Goal: Task Accomplishment & Management: Use online tool/utility

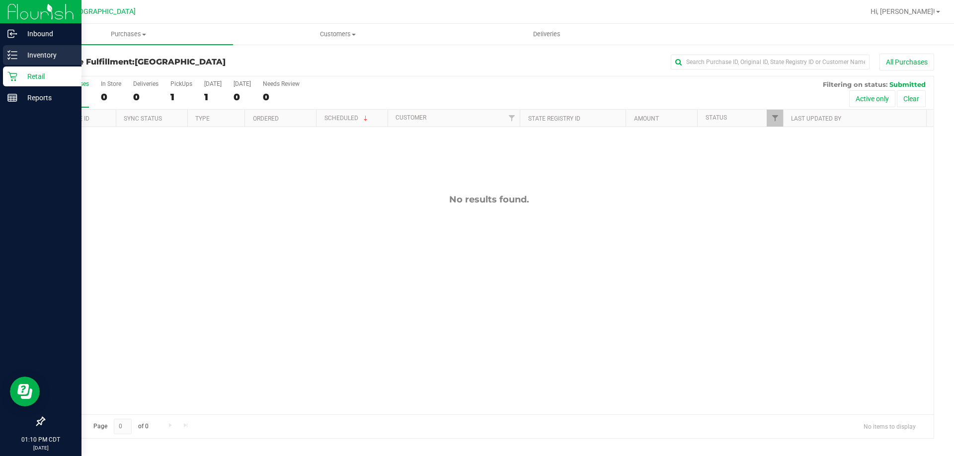
click at [34, 58] on p "Inventory" at bounding box center [47, 55] width 60 height 12
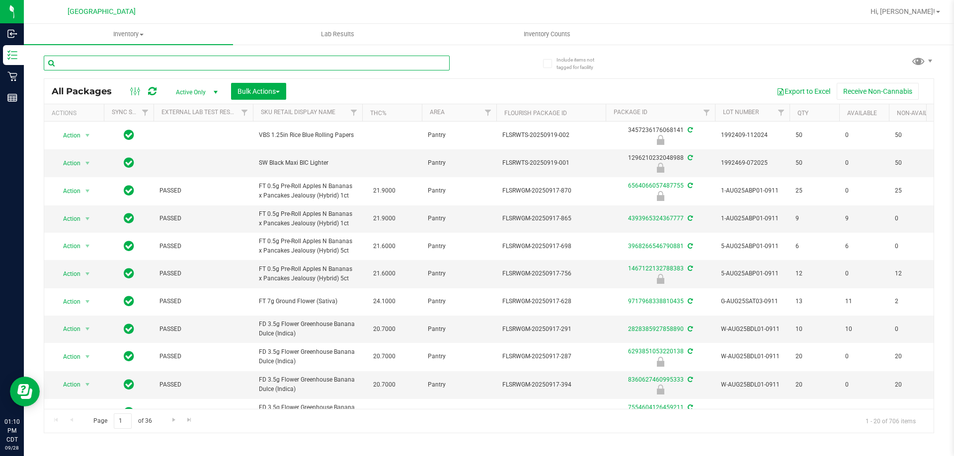
click at [144, 68] on input "text" at bounding box center [247, 63] width 406 height 15
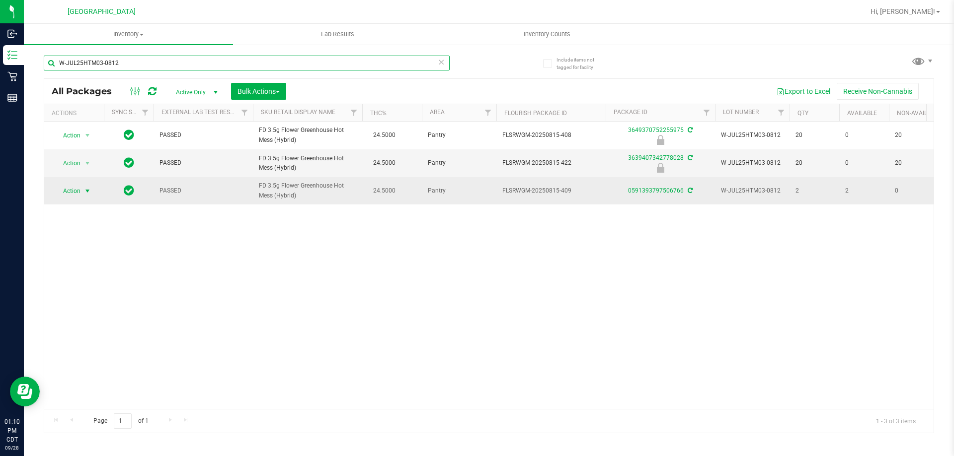
type input "W-JUL25HTM03-0812"
click at [78, 189] on span "Action" at bounding box center [67, 191] width 27 height 14
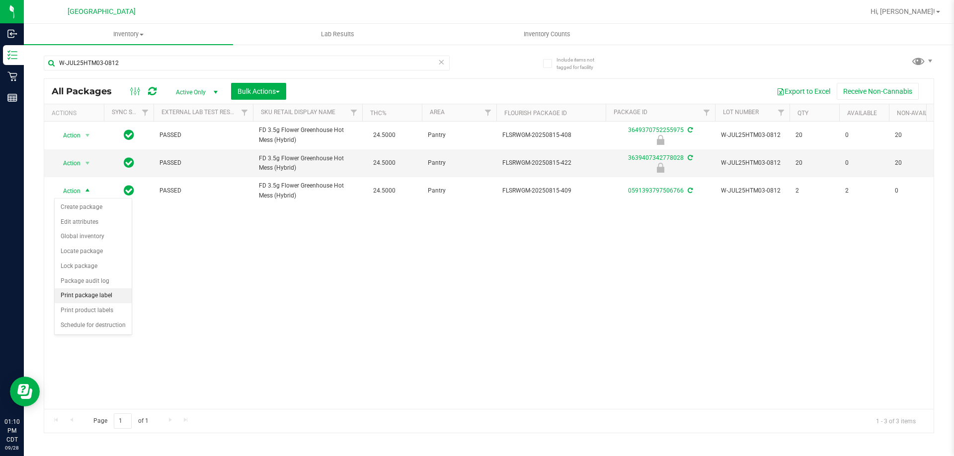
click at [105, 296] on li "Print package label" at bounding box center [93, 296] width 77 height 15
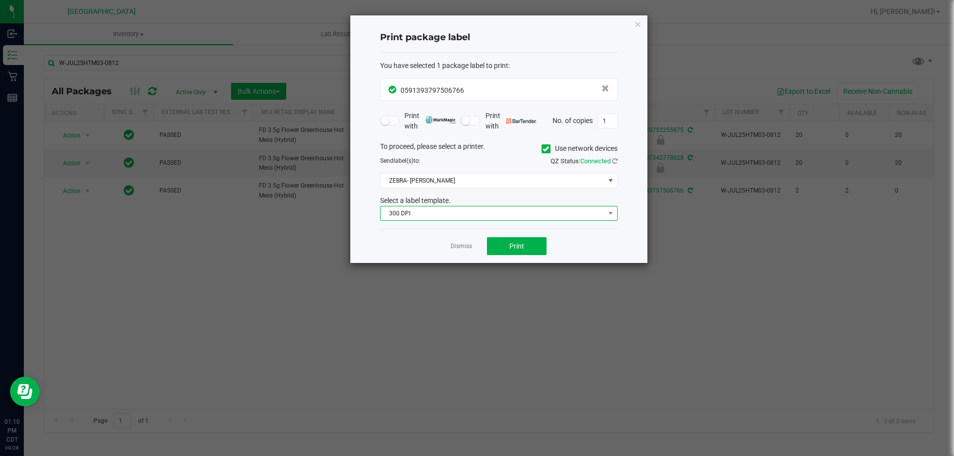
click at [503, 208] on span "300 DPI" at bounding box center [492, 214] width 224 height 14
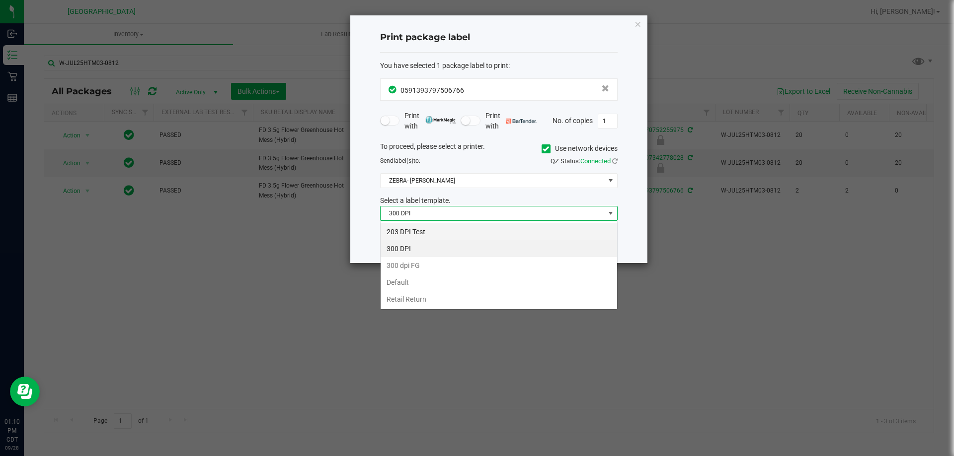
scroll to position [15, 237]
drag, startPoint x: 484, startPoint y: 231, endPoint x: 496, endPoint y: 240, distance: 14.2
click at [484, 230] on li "203 DPI Test" at bounding box center [498, 232] width 236 height 17
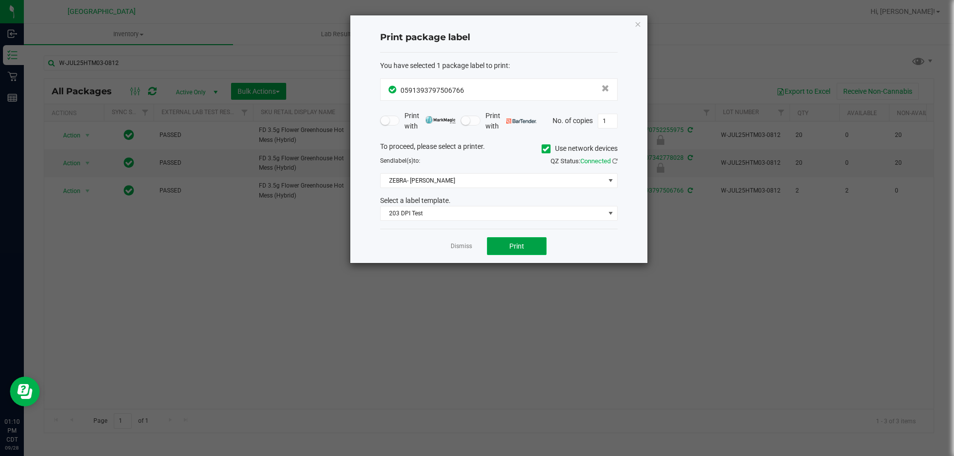
click at [517, 242] on span "Print" at bounding box center [516, 246] width 15 height 8
click at [520, 242] on span "Print" at bounding box center [516, 246] width 15 height 8
click at [468, 243] on link "Dismiss" at bounding box center [461, 246] width 21 height 8
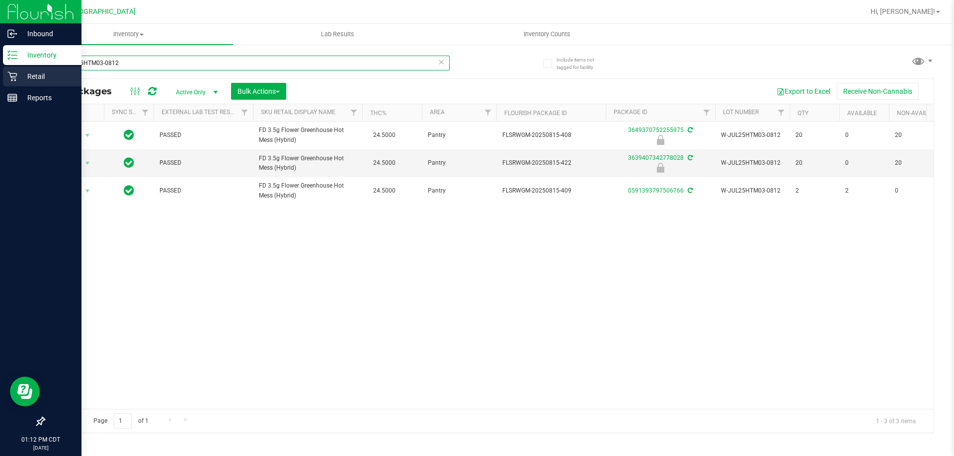
drag, startPoint x: 149, startPoint y: 68, endPoint x: 0, endPoint y: 69, distance: 149.0
click at [0, 69] on div "Inbound Inventory Retail Reports 01:12 PM CDT [DATE] 09/28 [GEOGRAPHIC_DATA] Hi…" at bounding box center [477, 228] width 954 height 456
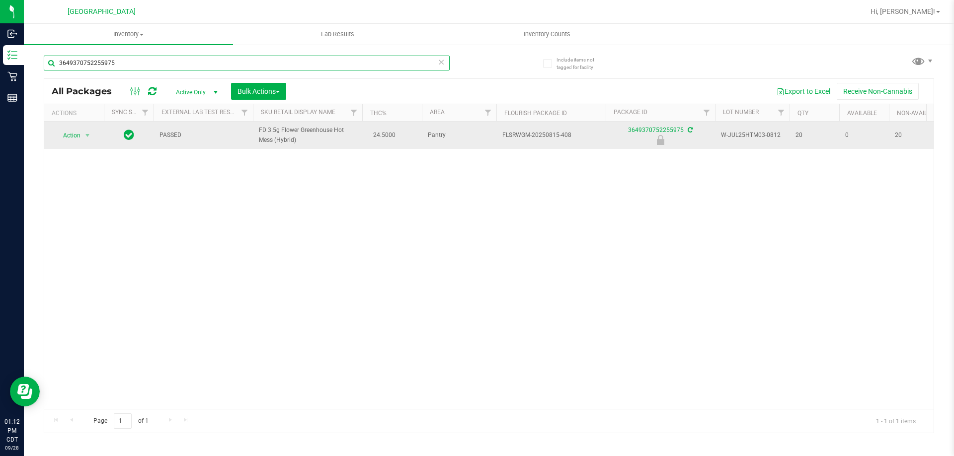
type input "3649370752255975"
click at [75, 133] on span "Action" at bounding box center [67, 136] width 27 height 14
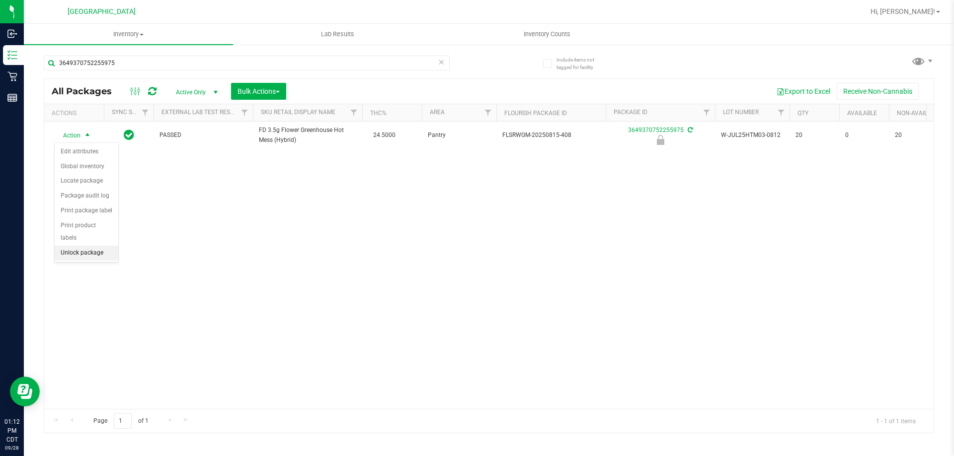
click at [91, 246] on li "Unlock package" at bounding box center [87, 253] width 64 height 15
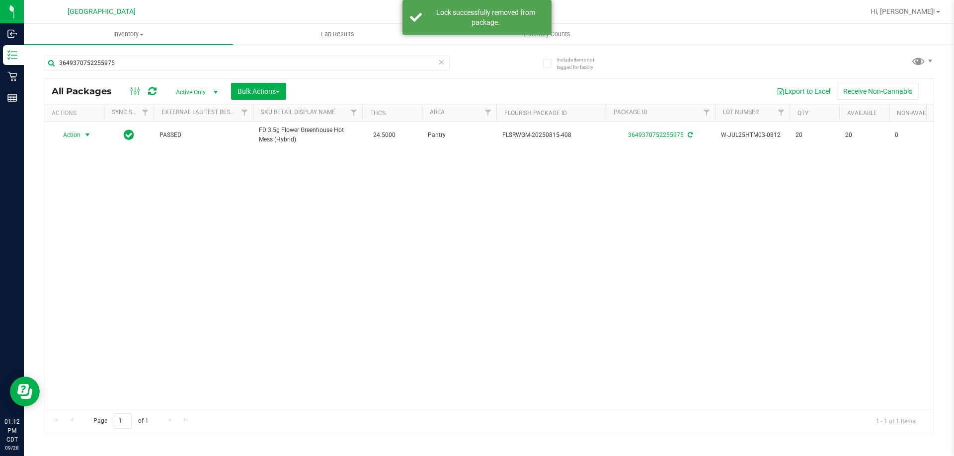
click at [77, 136] on span "Action" at bounding box center [67, 135] width 27 height 14
click at [102, 243] on li "Print package label" at bounding box center [93, 240] width 77 height 15
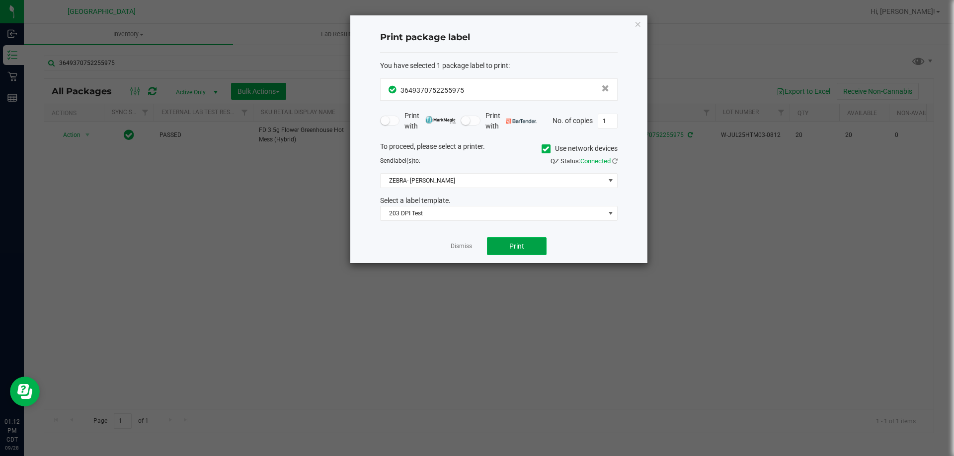
click at [506, 247] on button "Print" at bounding box center [517, 246] width 60 height 18
click at [453, 241] on app-cancel-button "Dismiss" at bounding box center [461, 246] width 21 height 10
click at [456, 245] on link "Dismiss" at bounding box center [461, 246] width 21 height 8
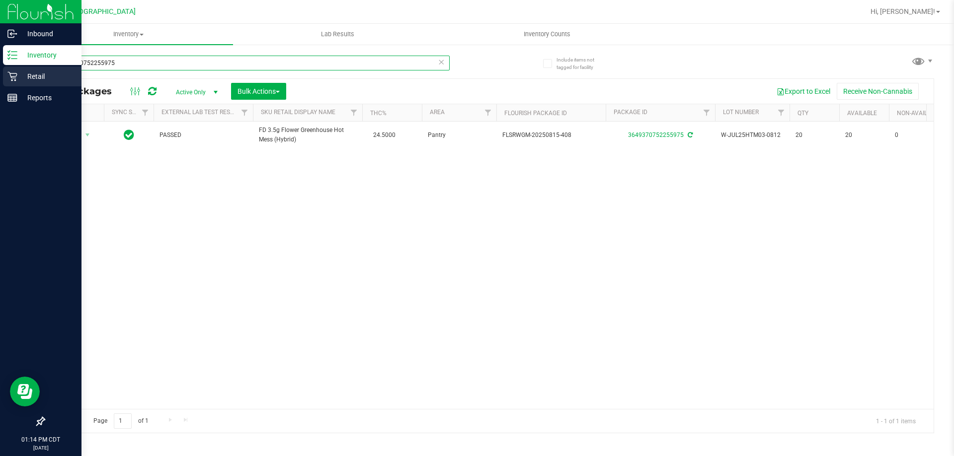
drag, startPoint x: 122, startPoint y: 67, endPoint x: 1, endPoint y: 75, distance: 121.0
click at [1, 75] on div "Inbound Inventory Retail Reports 01:14 PM CDT [DATE] 09/28 [GEOGRAPHIC_DATA] Hi…" at bounding box center [477, 228] width 954 height 456
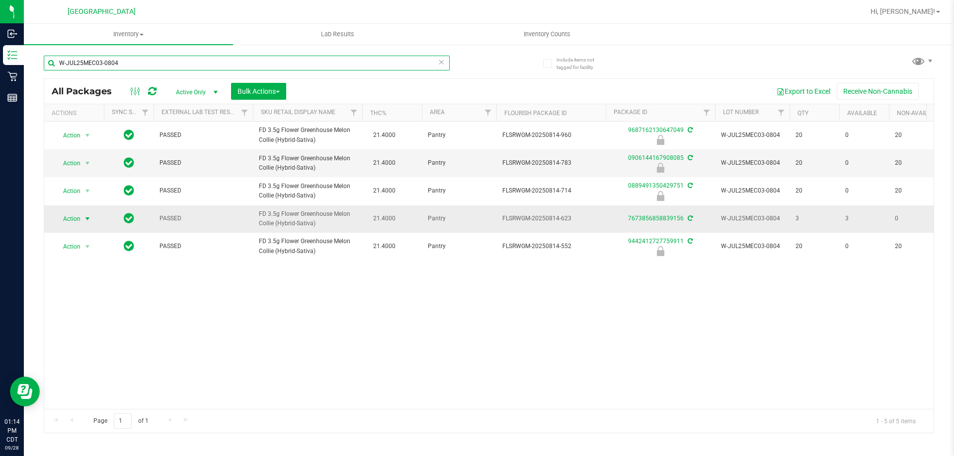
type input "W-JUL25MEC03-0804"
click at [85, 219] on span "select" at bounding box center [87, 219] width 8 height 8
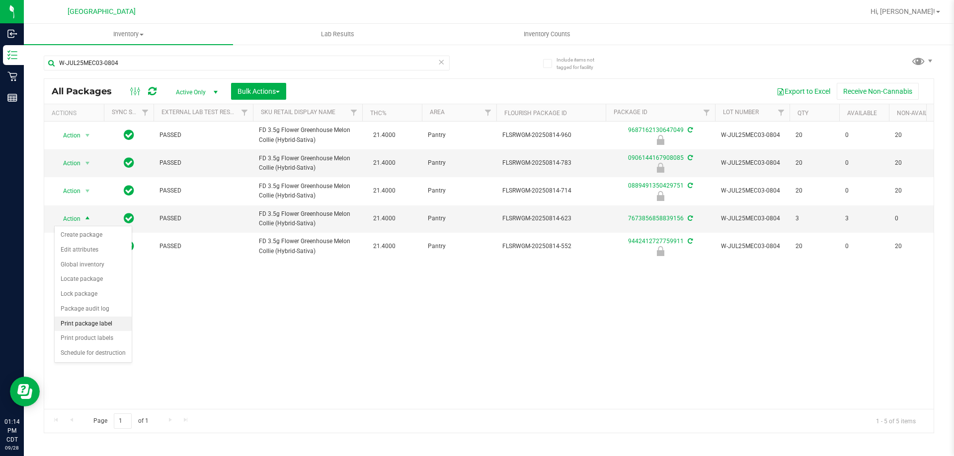
click at [115, 323] on li "Print package label" at bounding box center [93, 324] width 77 height 15
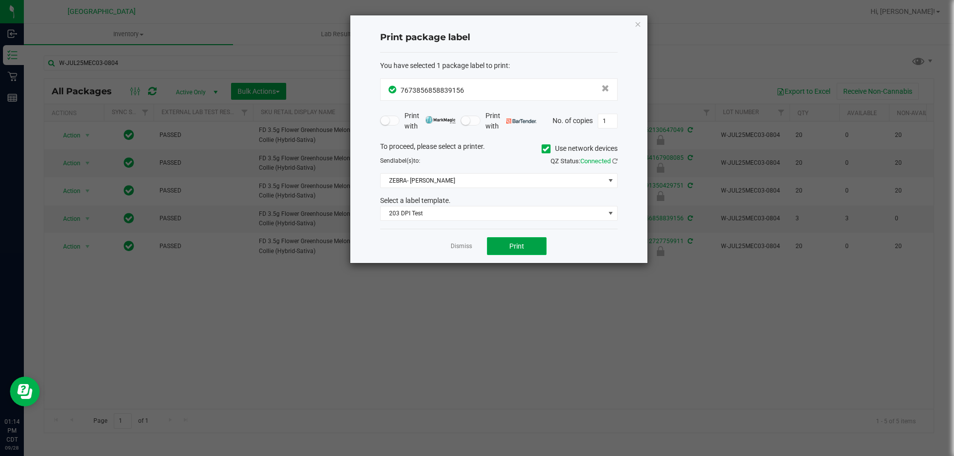
click at [528, 243] on button "Print" at bounding box center [517, 246] width 60 height 18
click at [524, 242] on button "Print" at bounding box center [517, 246] width 60 height 18
click at [521, 246] on span "Print" at bounding box center [516, 246] width 15 height 8
click at [466, 250] on link "Dismiss" at bounding box center [461, 246] width 21 height 8
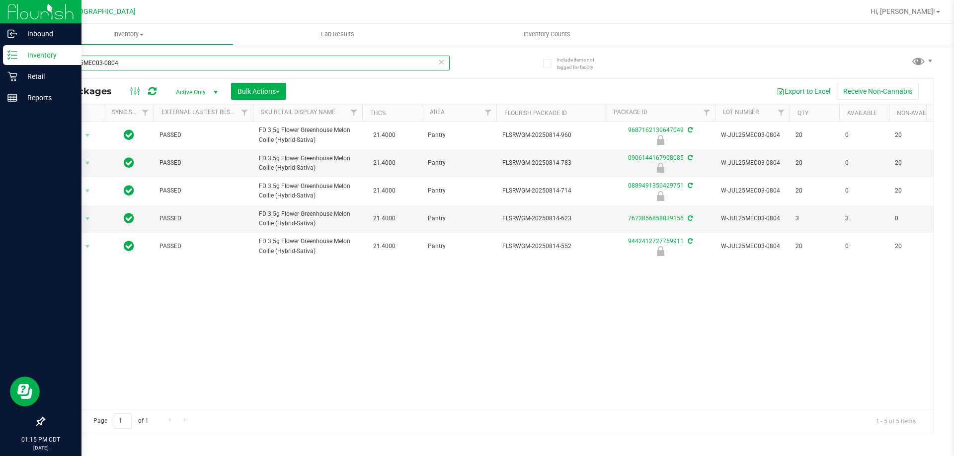
drag, startPoint x: 156, startPoint y: 61, endPoint x: 6, endPoint y: 20, distance: 155.0
click at [6, 20] on div "Inbound Inventory Retail Reports 01:15 PM CDT [DATE] 09/28 [GEOGRAPHIC_DATA] Hi…" at bounding box center [477, 228] width 954 height 456
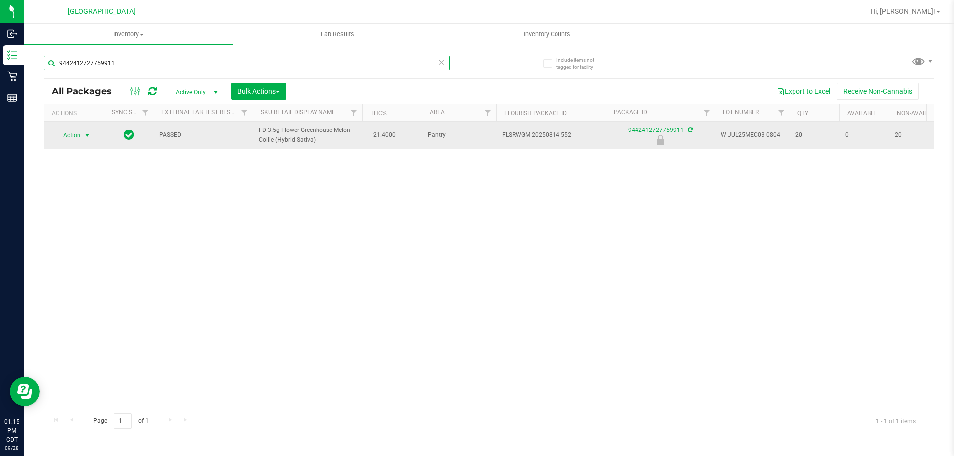
type input "9442412727759911"
click at [81, 136] on span "select" at bounding box center [87, 136] width 12 height 14
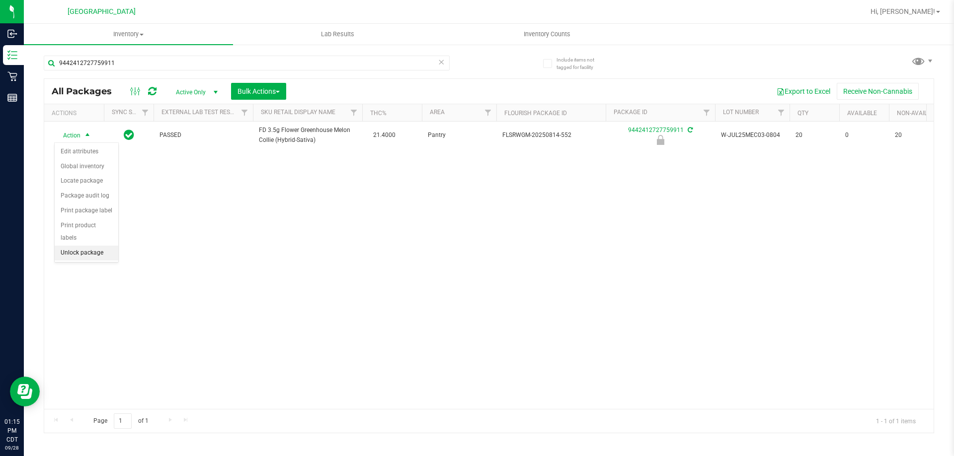
click at [101, 246] on li "Unlock package" at bounding box center [87, 253] width 64 height 15
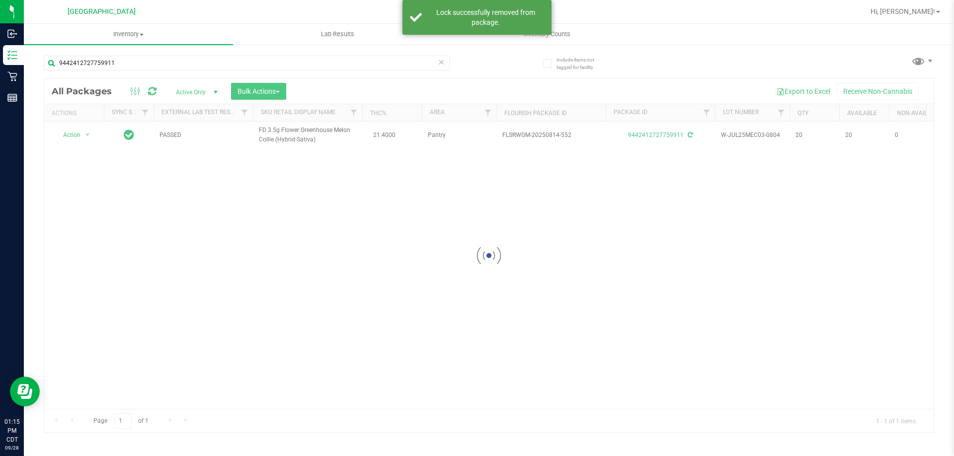
click at [75, 135] on div at bounding box center [488, 256] width 889 height 354
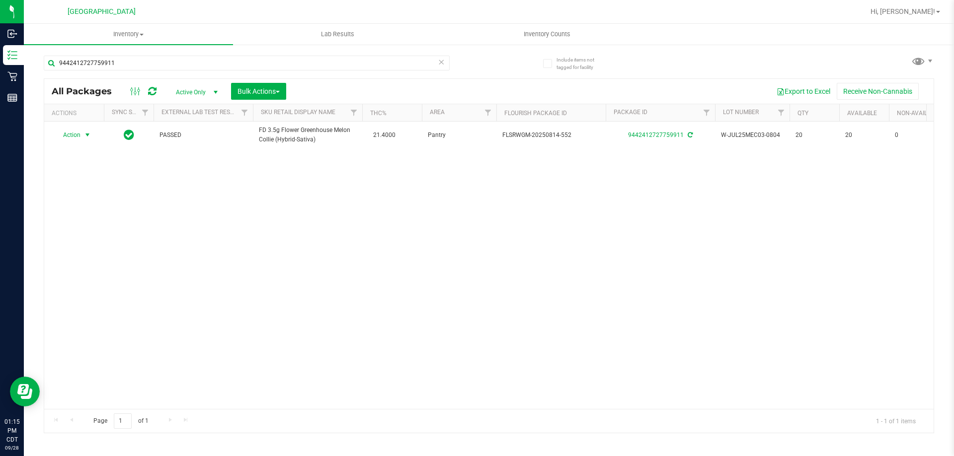
click at [82, 135] on span "select" at bounding box center [87, 135] width 12 height 14
click at [111, 237] on li "Print package label" at bounding box center [93, 240] width 77 height 15
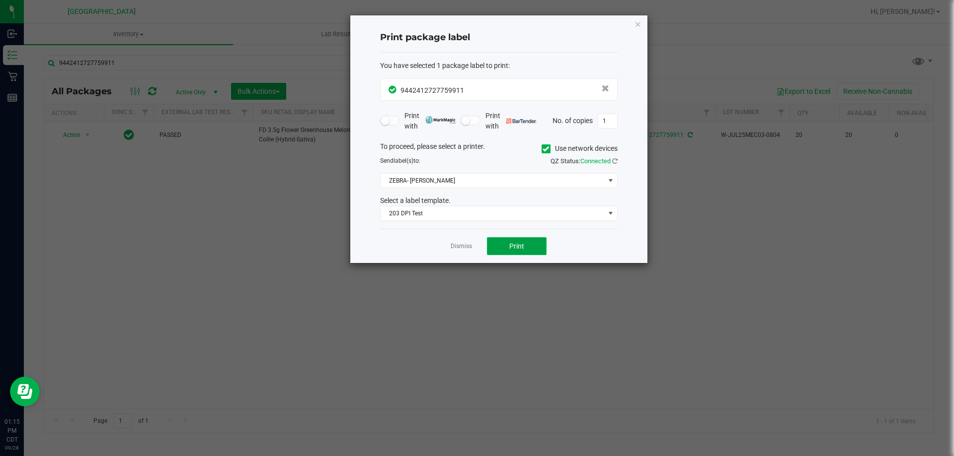
click at [534, 243] on button "Print" at bounding box center [517, 246] width 60 height 18
click at [461, 247] on link "Dismiss" at bounding box center [461, 246] width 21 height 8
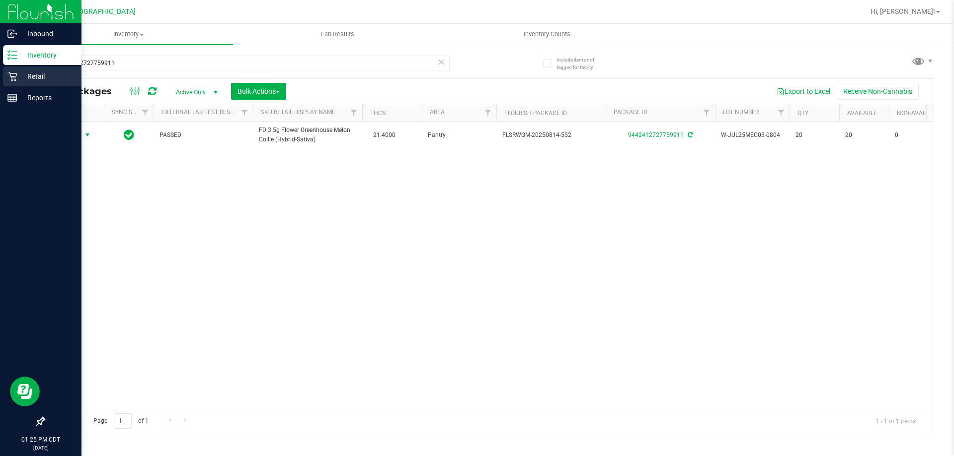
click at [32, 80] on p "Retail" at bounding box center [47, 77] width 60 height 12
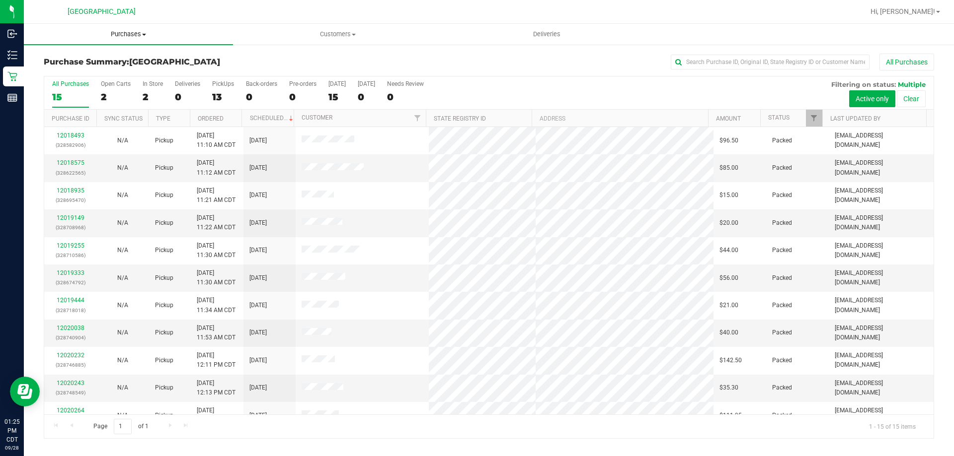
click at [135, 35] on span "Purchases" at bounding box center [128, 34] width 209 height 9
click at [115, 74] on li "Fulfillment" at bounding box center [128, 72] width 209 height 12
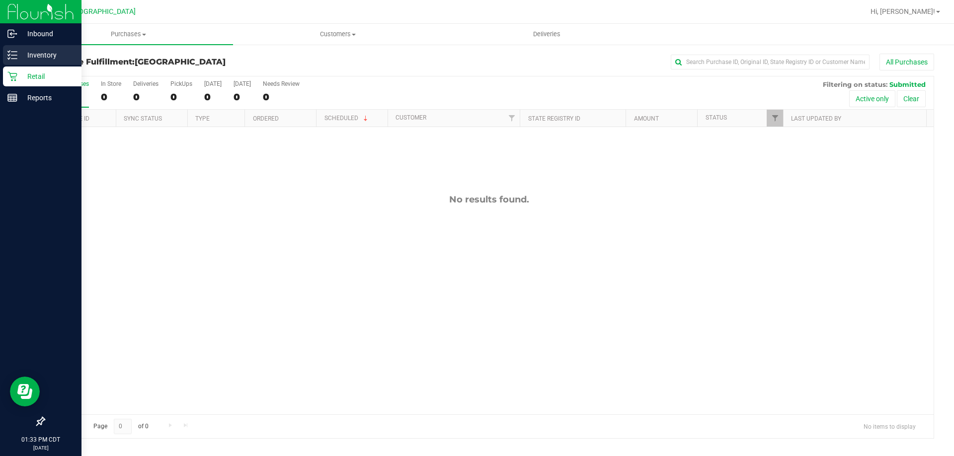
click at [6, 61] on div "Inventory" at bounding box center [42, 55] width 78 height 20
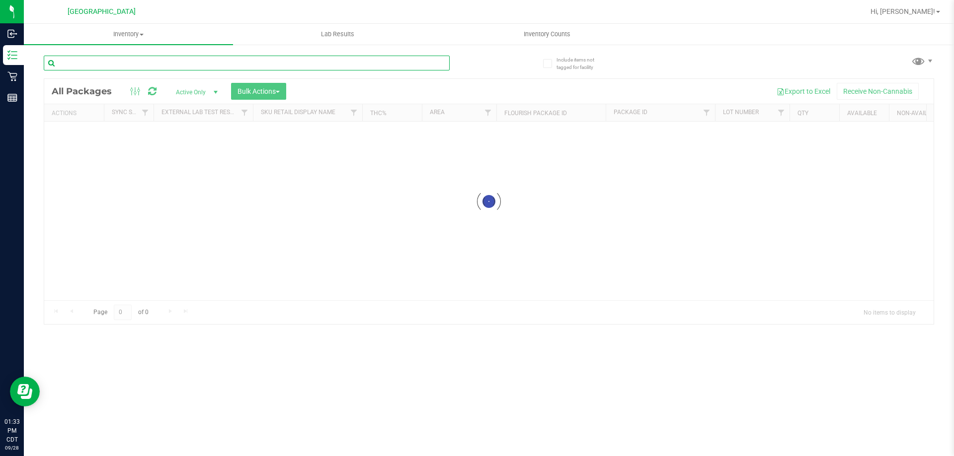
click at [150, 60] on input "text" at bounding box center [247, 63] width 406 height 15
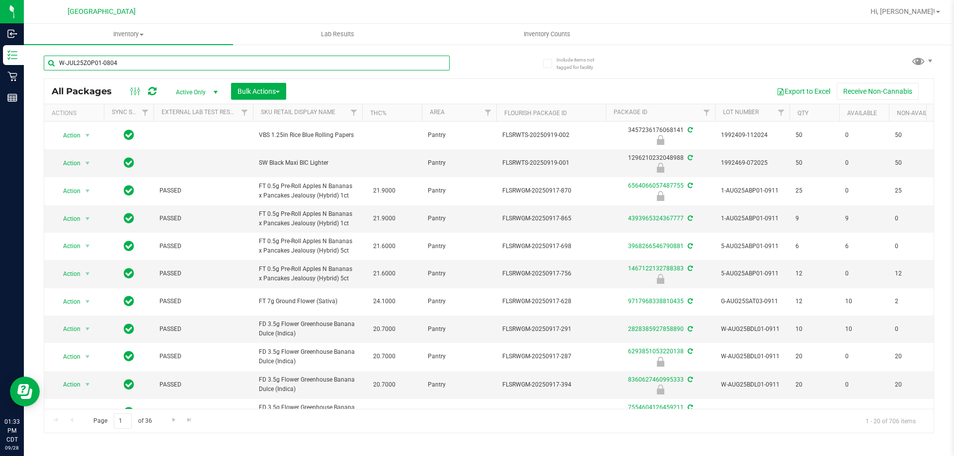
type input "W-JUL25ZOP01-0804"
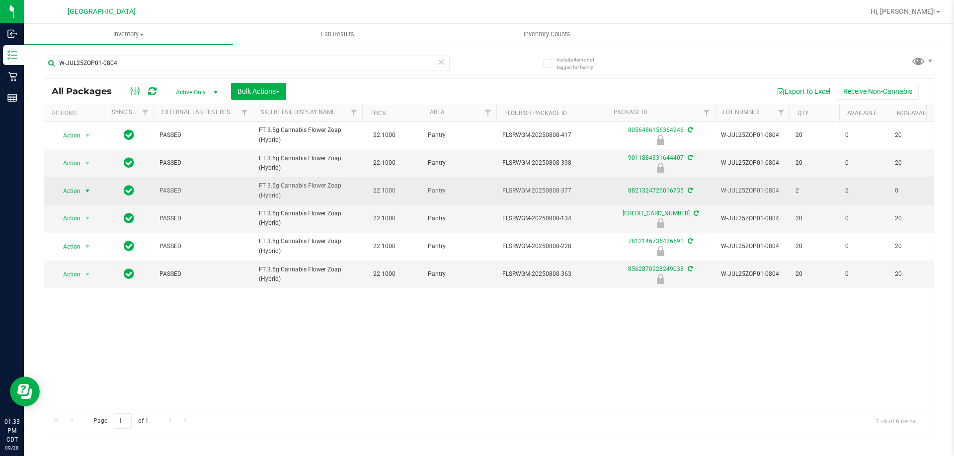
click at [85, 186] on span "select" at bounding box center [87, 191] width 12 height 14
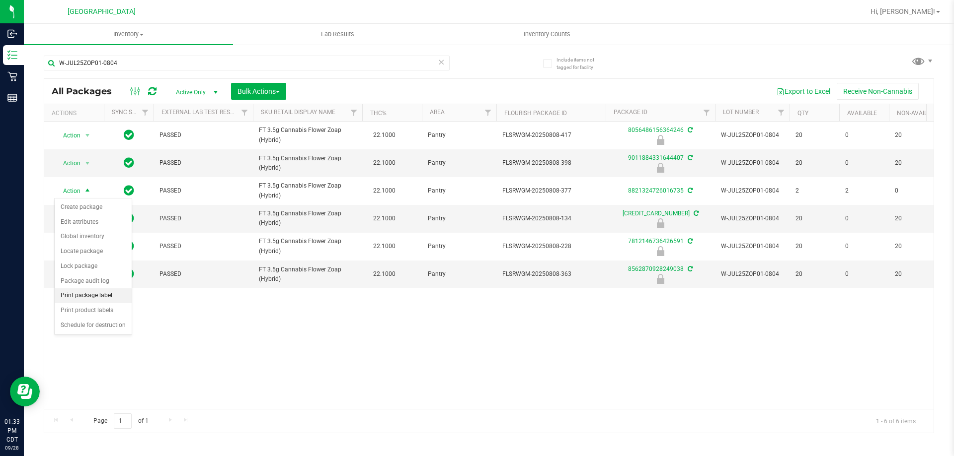
click at [97, 291] on li "Print package label" at bounding box center [93, 296] width 77 height 15
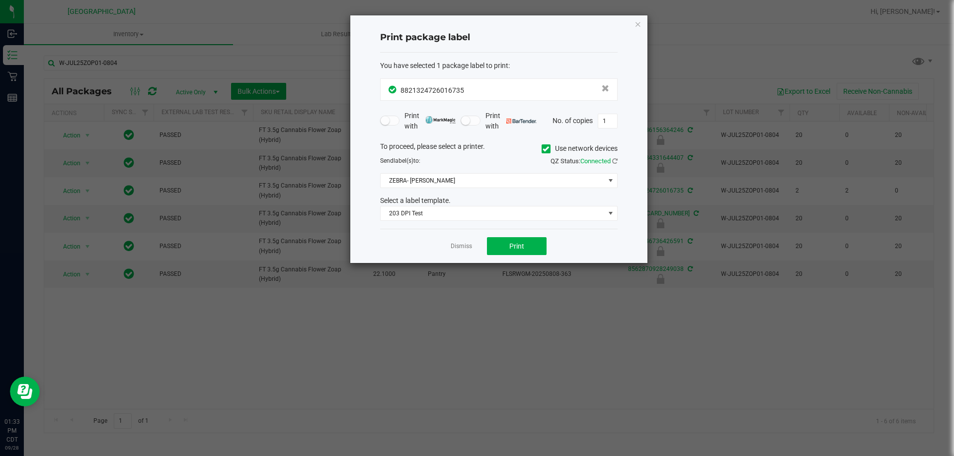
click at [528, 232] on div "Dismiss Print" at bounding box center [498, 246] width 237 height 34
click at [529, 241] on button "Print" at bounding box center [517, 246] width 60 height 18
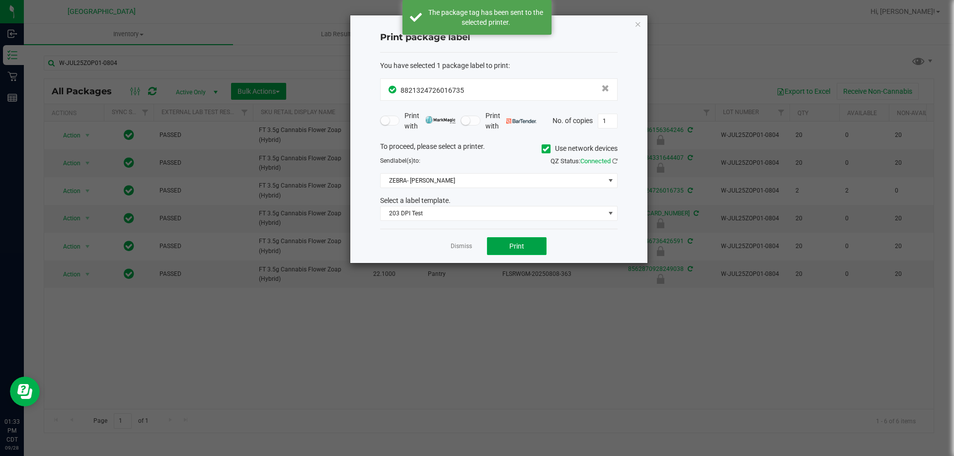
click at [529, 243] on button "Print" at bounding box center [517, 246] width 60 height 18
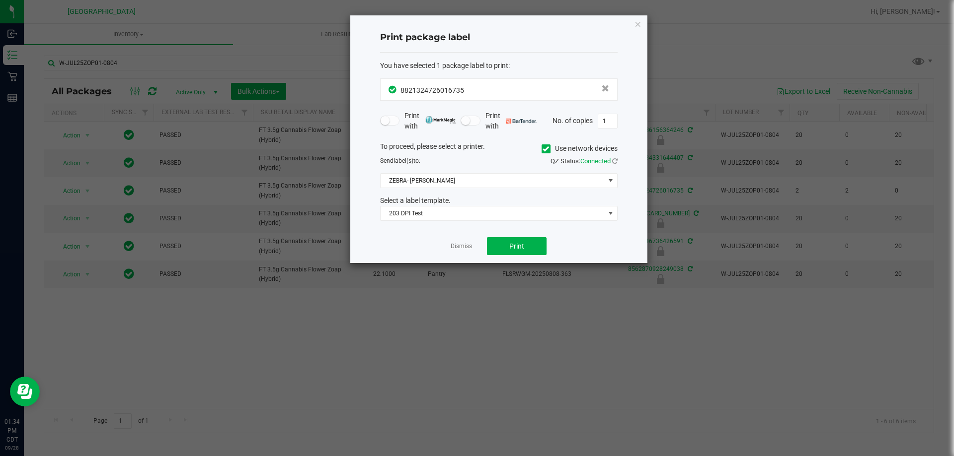
click at [452, 258] on div "Dismiss Print" at bounding box center [498, 246] width 237 height 34
click at [453, 249] on link "Dismiss" at bounding box center [461, 246] width 21 height 8
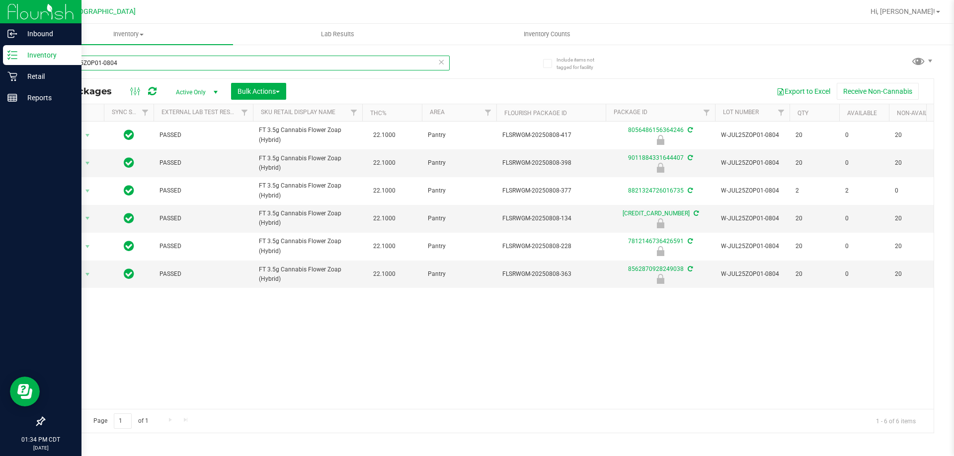
drag, startPoint x: 149, startPoint y: 64, endPoint x: 18, endPoint y: 54, distance: 131.0
click at [18, 54] on div "Inbound Inventory Retail Reports 01:34 PM CDT [DATE] 09/28 [GEOGRAPHIC_DATA] Hi…" at bounding box center [477, 228] width 954 height 456
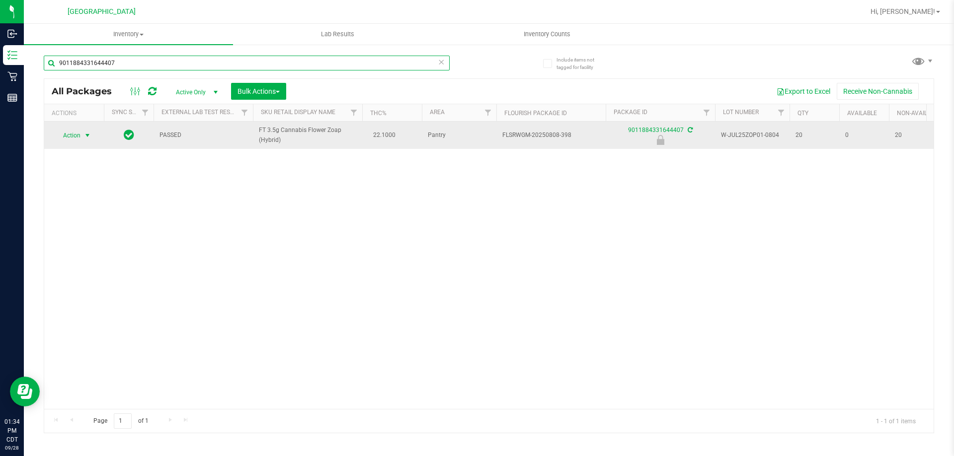
type input "9011884331644407"
click at [80, 129] on span "Action" at bounding box center [67, 136] width 27 height 14
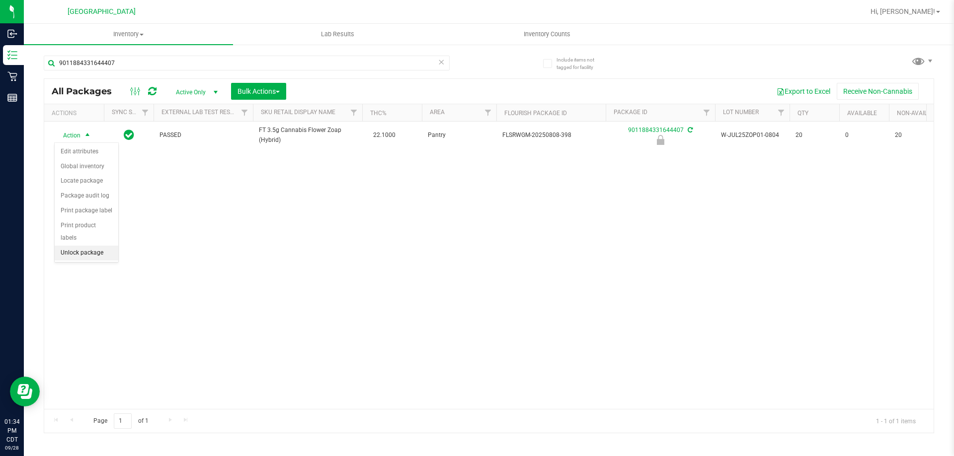
click at [89, 246] on li "Unlock package" at bounding box center [87, 253] width 64 height 15
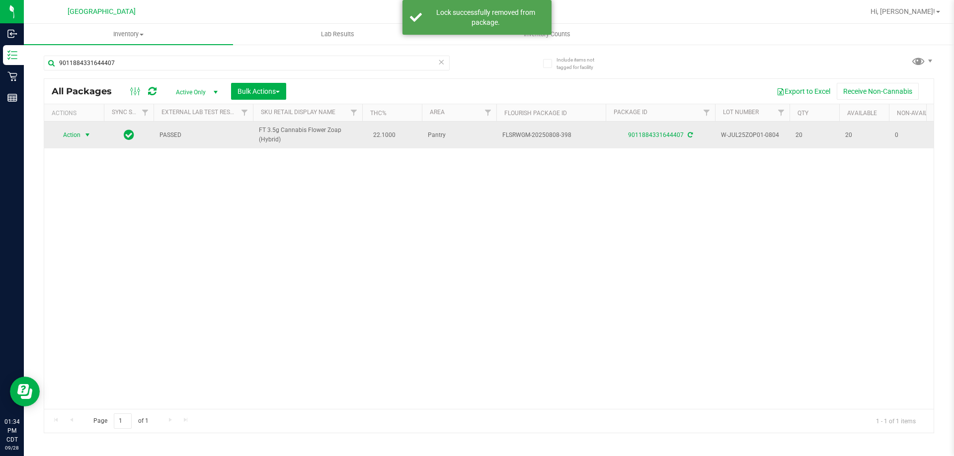
click at [82, 137] on span "select" at bounding box center [87, 135] width 12 height 14
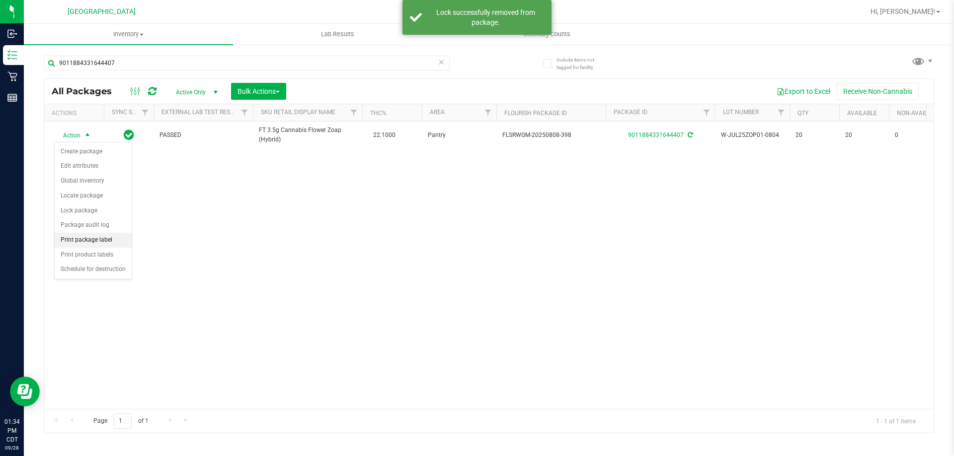
click at [88, 240] on li "Print package label" at bounding box center [93, 240] width 77 height 15
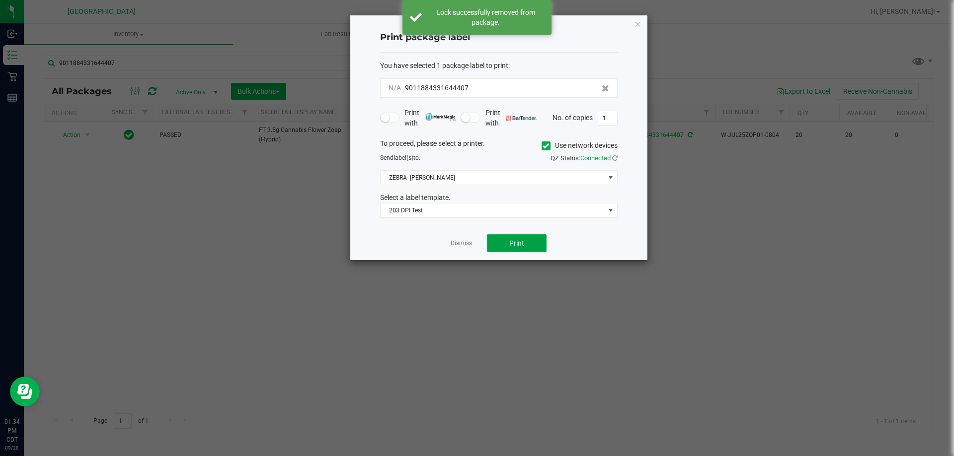
click at [515, 241] on button "Print" at bounding box center [517, 243] width 60 height 18
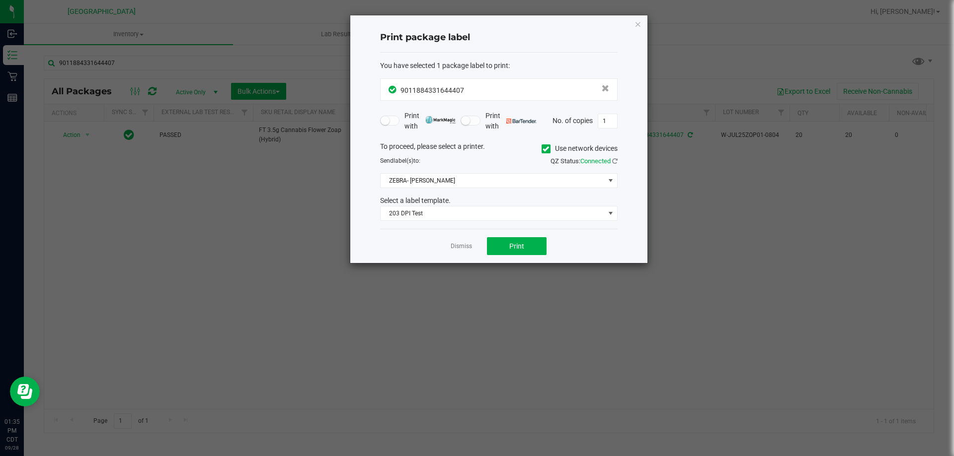
click at [457, 242] on app-cancel-button "Dismiss" at bounding box center [461, 246] width 21 height 10
click at [462, 246] on link "Dismiss" at bounding box center [461, 246] width 21 height 8
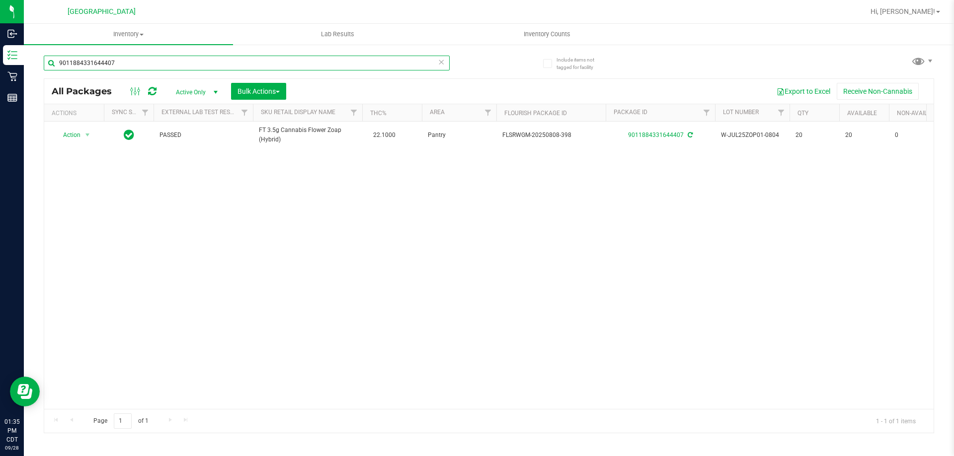
drag, startPoint x: 181, startPoint y: 66, endPoint x: 29, endPoint y: 51, distance: 153.2
click at [29, 51] on div "Include items not tagged for facility 9011884331644407 All Packages Active Only…" at bounding box center [489, 195] width 930 height 303
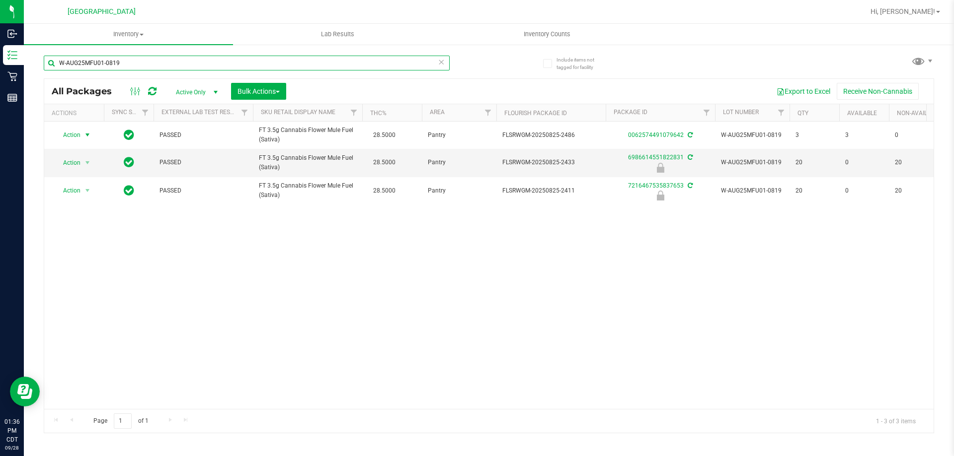
type input "W-AUG25MFU01-0819"
click at [80, 135] on span "Action" at bounding box center [67, 135] width 27 height 14
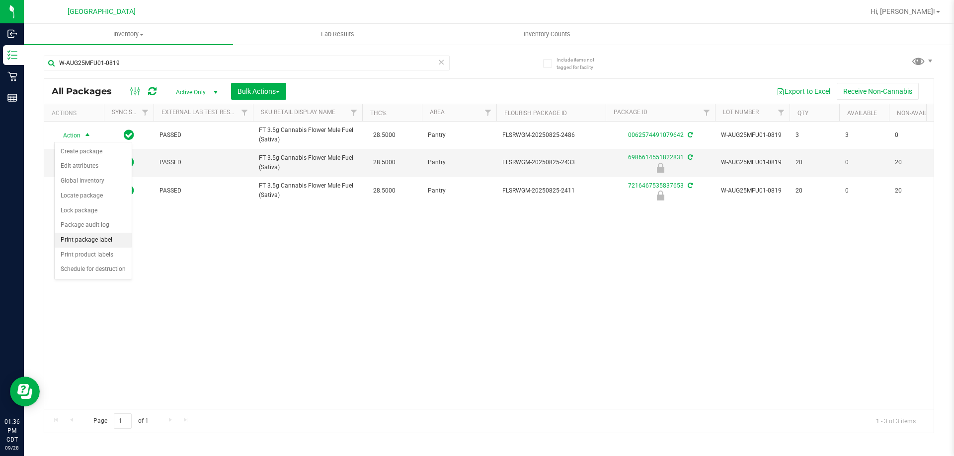
click at [110, 236] on li "Print package label" at bounding box center [93, 240] width 77 height 15
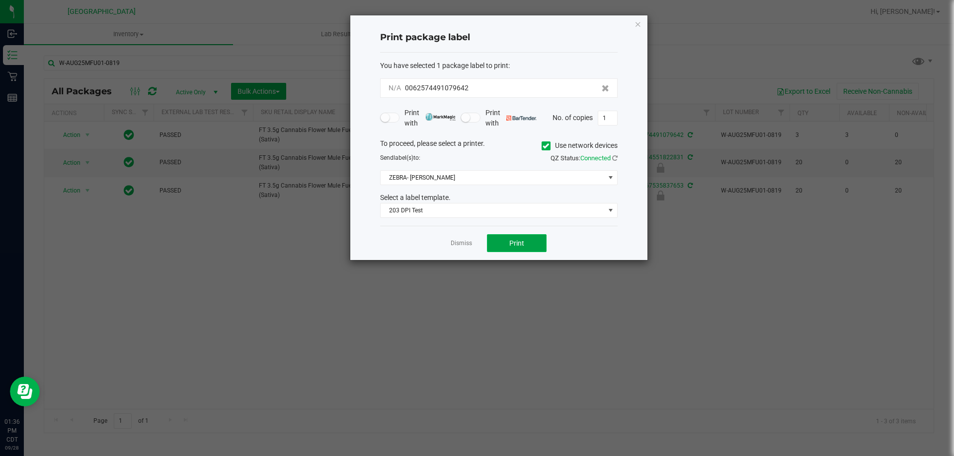
click at [530, 246] on button "Print" at bounding box center [517, 243] width 60 height 18
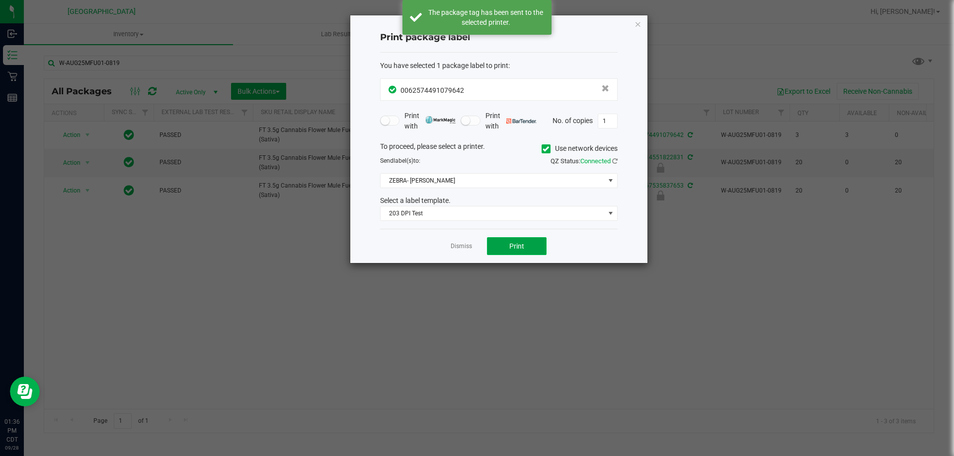
click at [530, 246] on button "Print" at bounding box center [517, 246] width 60 height 18
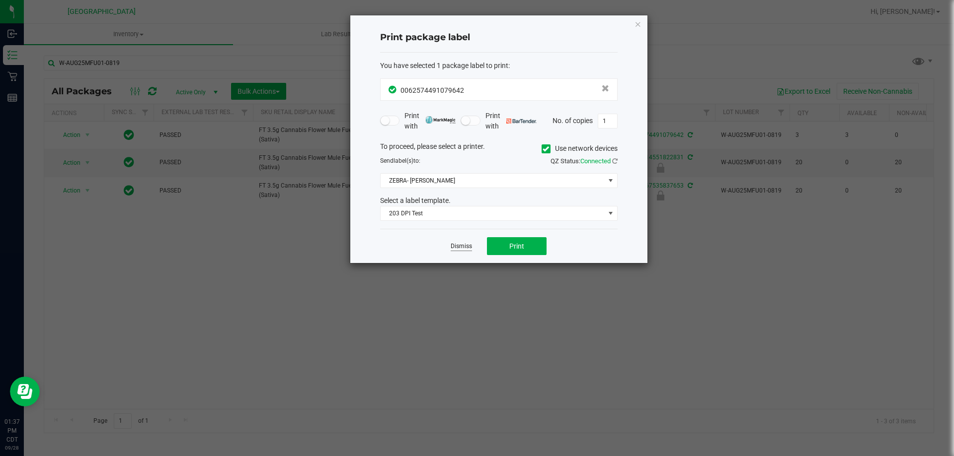
click at [471, 249] on link "Dismiss" at bounding box center [461, 246] width 21 height 8
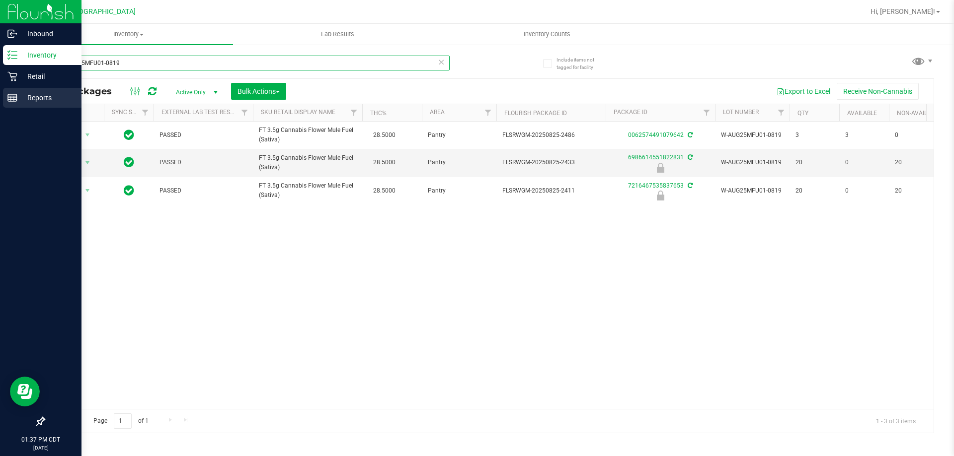
drag, startPoint x: 152, startPoint y: 59, endPoint x: 0, endPoint y: 108, distance: 160.1
click at [0, 107] on div "Inbound Inventory Retail Reports 01:37 PM CDT [DATE] 09/28 [GEOGRAPHIC_DATA] Hi…" at bounding box center [477, 228] width 954 height 456
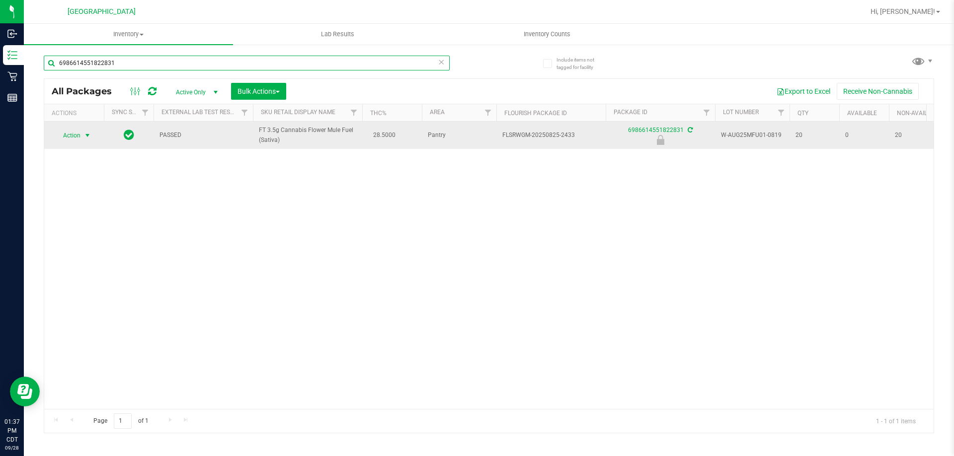
type input "6986614551822831"
click at [78, 137] on span "Action" at bounding box center [67, 136] width 27 height 14
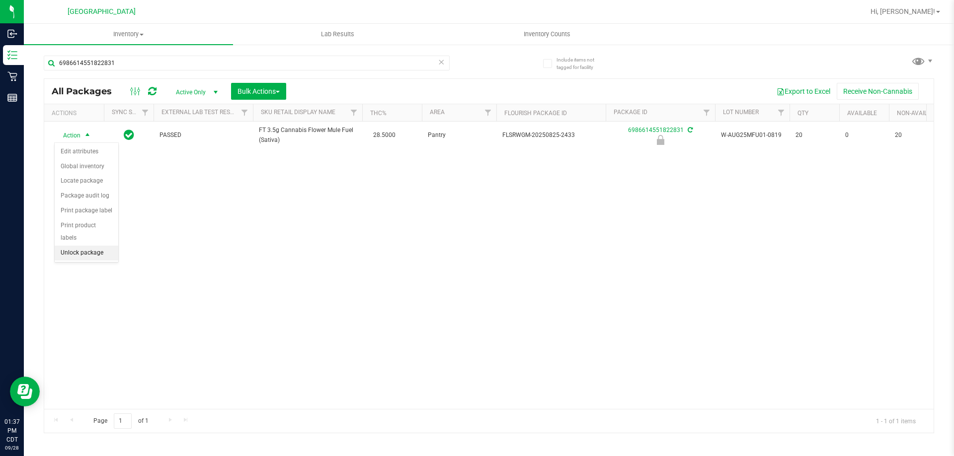
click at [99, 246] on li "Unlock package" at bounding box center [87, 253] width 64 height 15
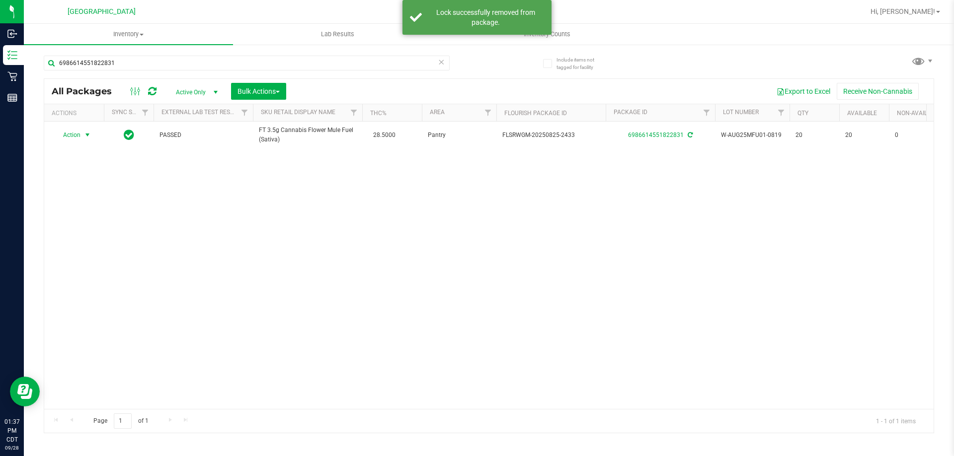
click at [83, 138] on span "select" at bounding box center [87, 135] width 12 height 14
click at [102, 245] on li "Print package label" at bounding box center [93, 240] width 77 height 15
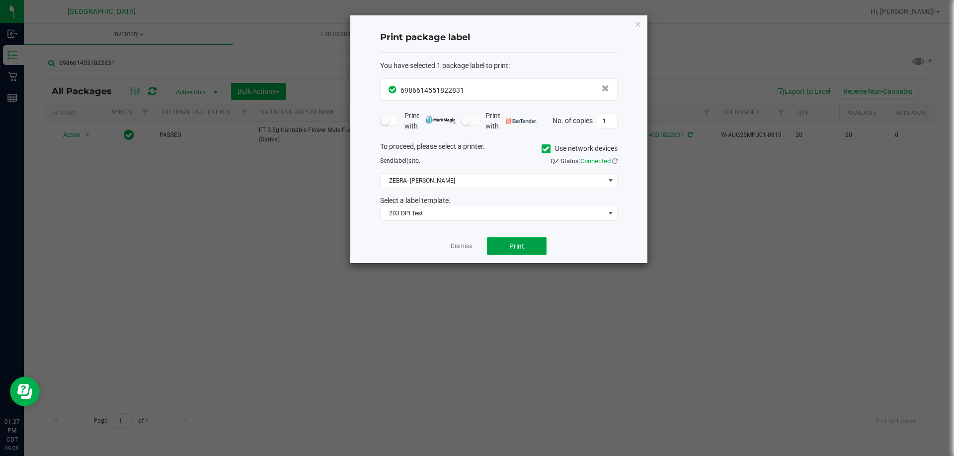
click at [521, 241] on button "Print" at bounding box center [517, 246] width 60 height 18
